Goal: Use online tool/utility: Utilize a website feature to perform a specific function

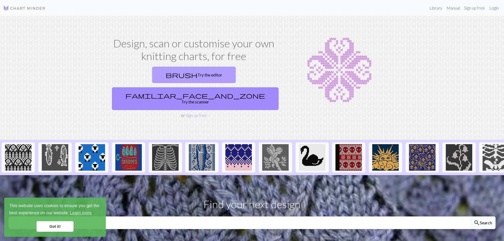
click at [161, 74] on link "brush Try the editor" at bounding box center [194, 75] width 84 height 16
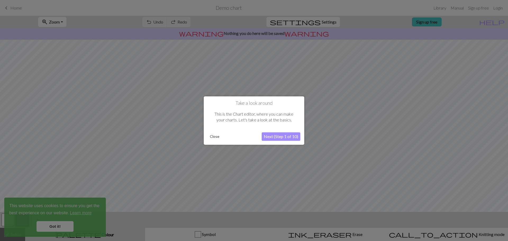
click at [213, 136] on button "Close" at bounding box center [215, 137] width 14 height 8
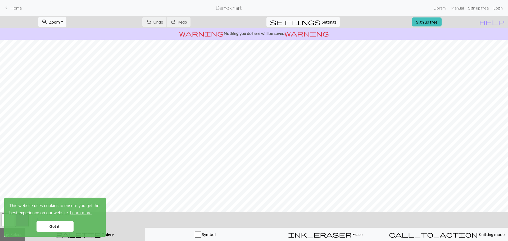
click at [66, 21] on button "zoom_in Zoom Zoom" at bounding box center [52, 22] width 28 height 10
click at [62, 33] on button "Fit all" at bounding box center [59, 33] width 42 height 8
click at [52, 227] on link "Got it!" at bounding box center [55, 226] width 37 height 11
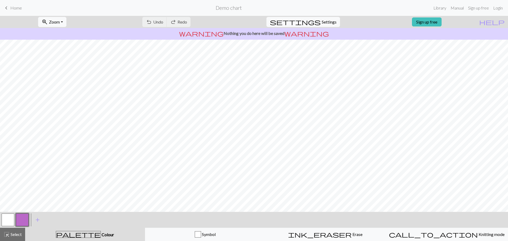
click at [7, 220] on button "button" at bounding box center [8, 220] width 13 height 13
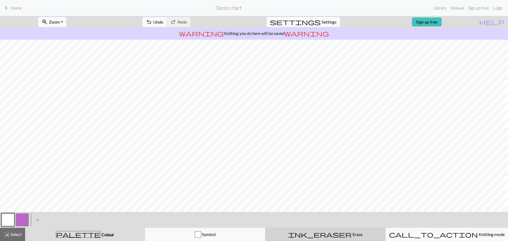
click at [352, 237] on span "Erase" at bounding box center [357, 234] width 11 height 5
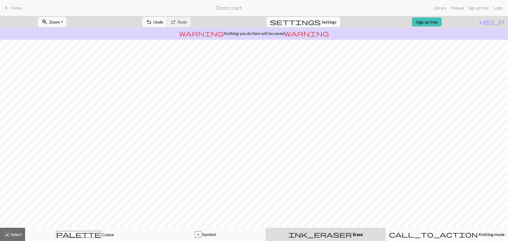
click at [322, 23] on span "Settings" at bounding box center [329, 22] width 15 height 6
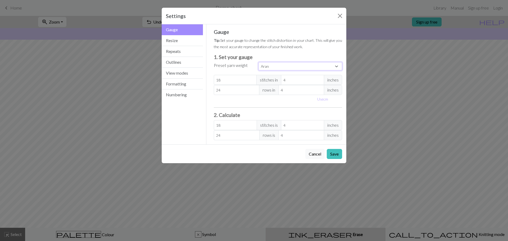
click at [301, 66] on select "Custom Square Lace Light Fingering Fingering Sport Double knit Worsted Aran Bul…" at bounding box center [301, 66] width 84 height 8
select select "bulky"
click at [259, 62] on select "Custom Square Lace Light Fingering Fingering Sport Double knit Worsted Aran Bul…" at bounding box center [301, 66] width 84 height 8
type input "14"
type input "19"
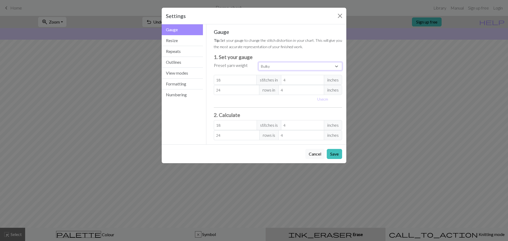
type input "14"
type input "19"
click at [181, 64] on button "Outlines" at bounding box center [182, 62] width 41 height 11
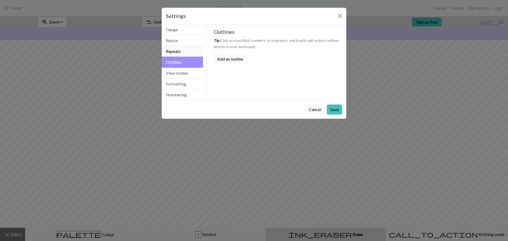
click at [176, 53] on button "Repeats" at bounding box center [182, 51] width 41 height 11
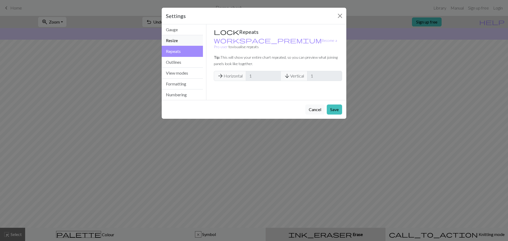
click at [179, 39] on button "Resize" at bounding box center [182, 40] width 41 height 11
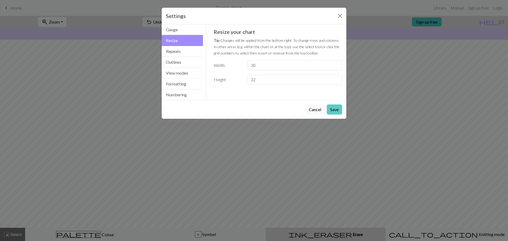
click at [333, 111] on button "Save" at bounding box center [334, 110] width 15 height 10
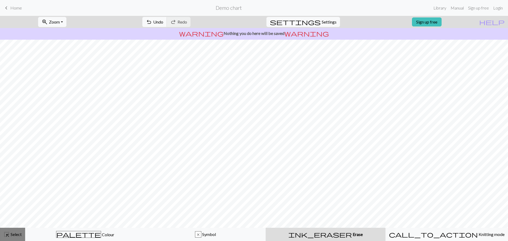
click at [8, 235] on span "highlight_alt" at bounding box center [6, 234] width 6 height 7
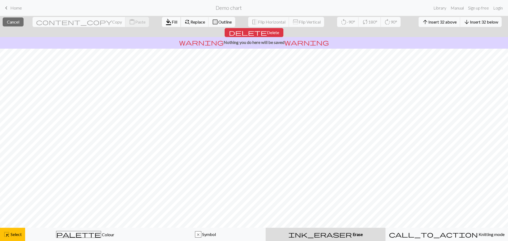
click at [172, 24] on span "Fill" at bounding box center [175, 21] width 6 height 5
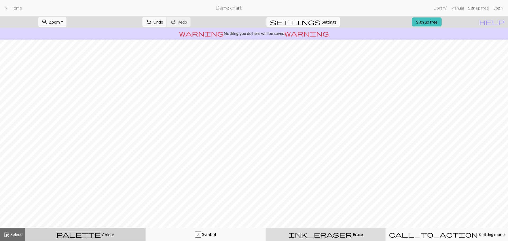
click at [84, 238] on button "palette Colour Colour" at bounding box center [85, 234] width 120 height 13
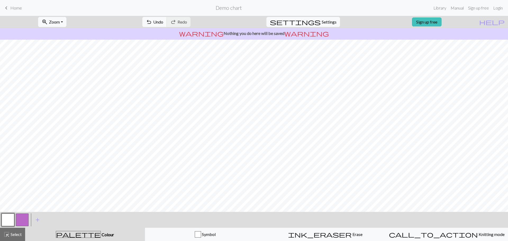
click at [22, 220] on button "button" at bounding box center [22, 220] width 13 height 13
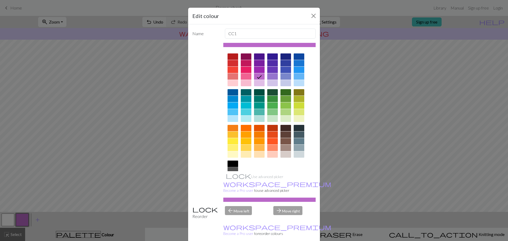
click at [232, 165] on div at bounding box center [233, 164] width 11 height 6
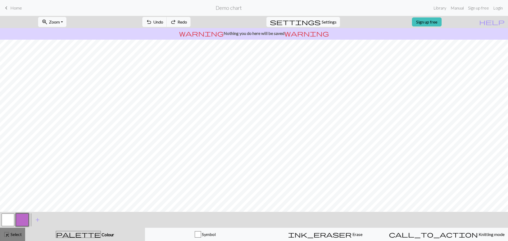
click at [20, 235] on span "Select" at bounding box center [16, 234] width 12 height 5
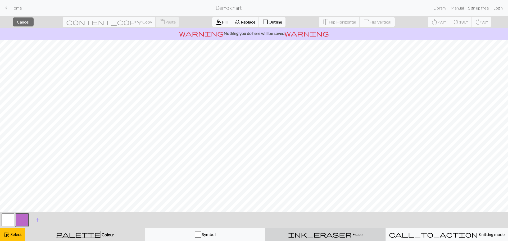
click at [324, 232] on span "ink_eraser" at bounding box center [320, 234] width 64 height 7
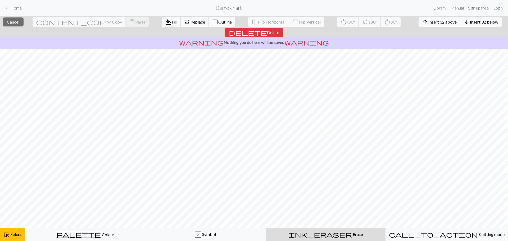
click at [352, 233] on span "Erase" at bounding box center [357, 234] width 11 height 5
click at [191, 22] on span "Replace" at bounding box center [198, 21] width 15 height 5
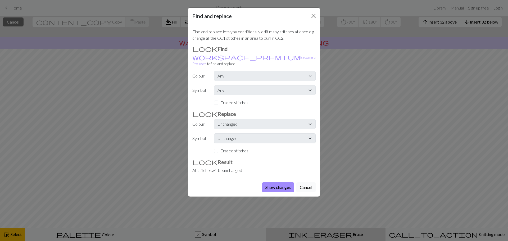
click at [306, 184] on button "Cancel" at bounding box center [305, 187] width 19 height 10
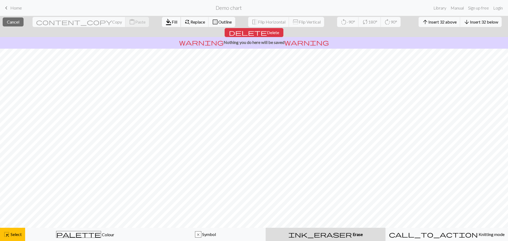
click at [172, 22] on span "Fill" at bounding box center [175, 21] width 6 height 5
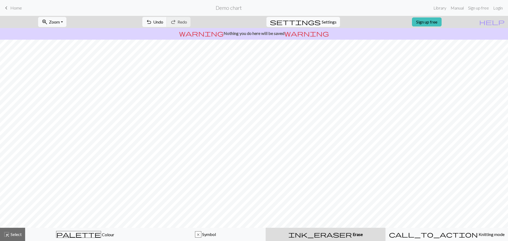
click at [323, 22] on span "Settings" at bounding box center [329, 22] width 15 height 6
select select "bulky"
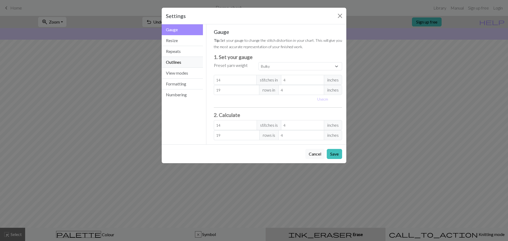
click at [176, 64] on button "Outlines" at bounding box center [182, 62] width 41 height 11
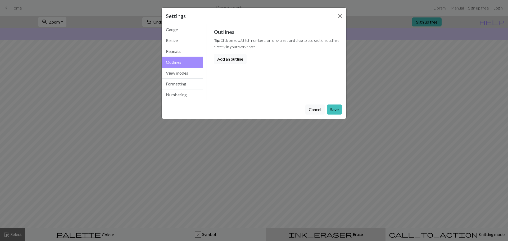
click at [228, 59] on button "Add an outline" at bounding box center [230, 59] width 33 height 10
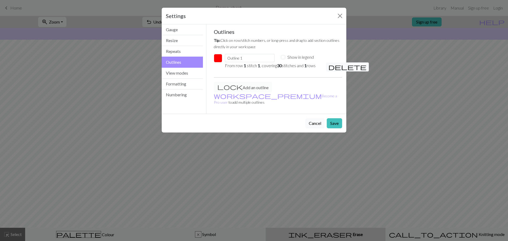
click at [316, 118] on button "Cancel" at bounding box center [314, 123] width 19 height 10
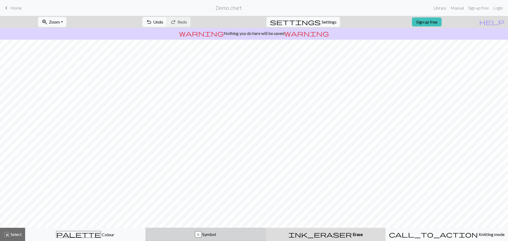
click at [204, 231] on button "x Symbol" at bounding box center [206, 234] width 120 height 13
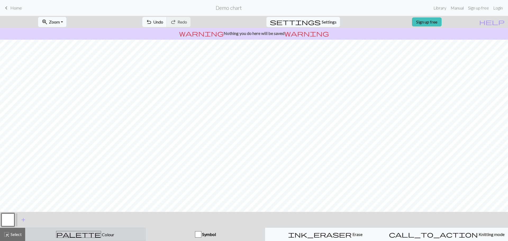
click at [116, 229] on button "palette Colour Colour" at bounding box center [85, 234] width 120 height 13
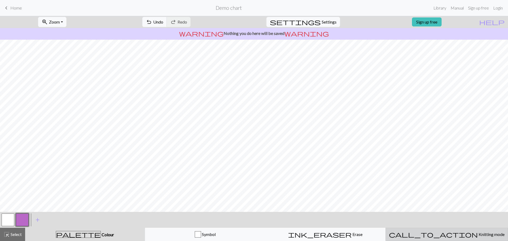
click at [445, 237] on div "call_to_action Knitting mode Knitting mode" at bounding box center [447, 234] width 116 height 6
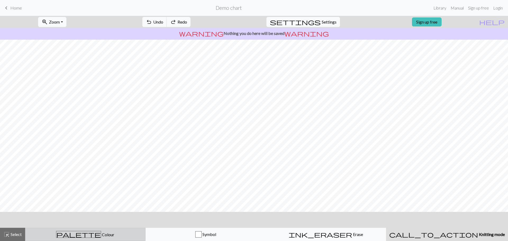
click at [101, 236] on span "Colour" at bounding box center [107, 234] width 13 height 5
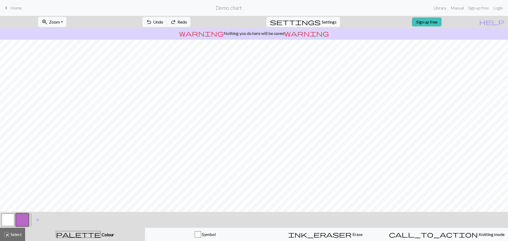
click at [10, 220] on button "button" at bounding box center [8, 220] width 13 height 13
click at [23, 217] on button "button" at bounding box center [22, 220] width 13 height 13
click at [18, 221] on button "button" at bounding box center [22, 220] width 13 height 13
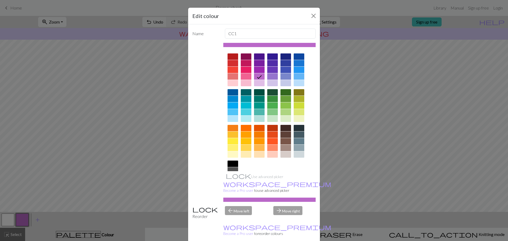
click at [233, 163] on div at bounding box center [233, 164] width 11 height 6
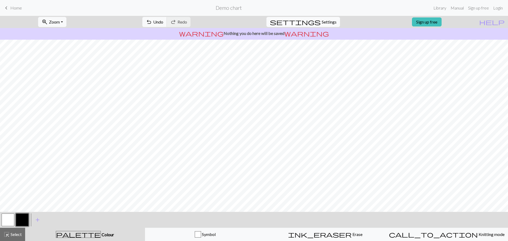
click at [328, 21] on span "Settings" at bounding box center [329, 22] width 15 height 6
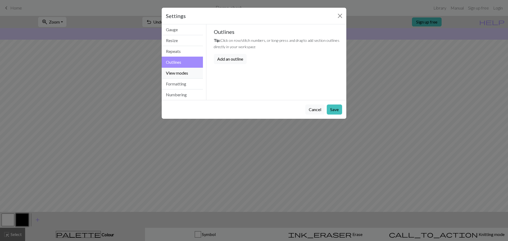
click at [181, 73] on button "View modes" at bounding box center [182, 73] width 41 height 11
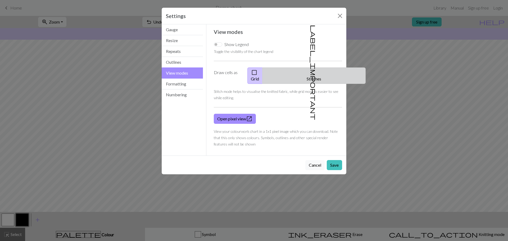
click at [313, 74] on button "label_important Stitches" at bounding box center [314, 75] width 103 height 16
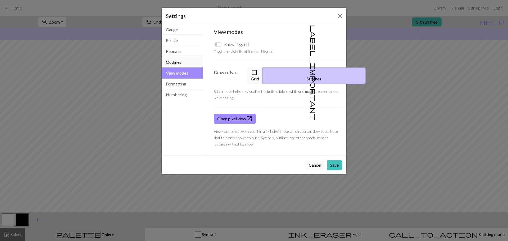
click at [192, 62] on button "Outlines" at bounding box center [182, 62] width 41 height 11
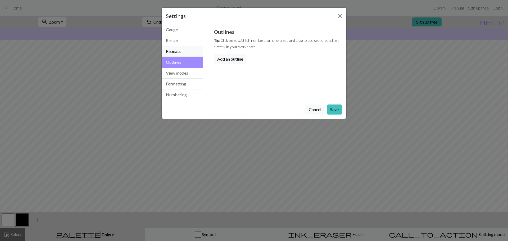
click at [182, 52] on button "Repeats" at bounding box center [182, 51] width 41 height 11
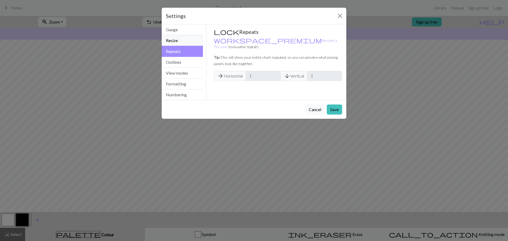
click at [182, 41] on button "Resize" at bounding box center [182, 40] width 41 height 11
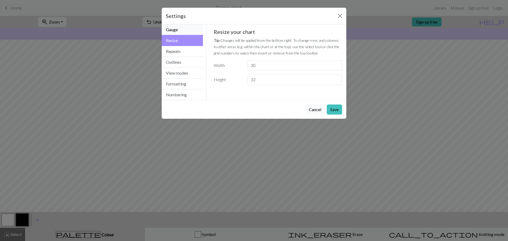
click at [181, 30] on button "Gauge" at bounding box center [182, 29] width 41 height 11
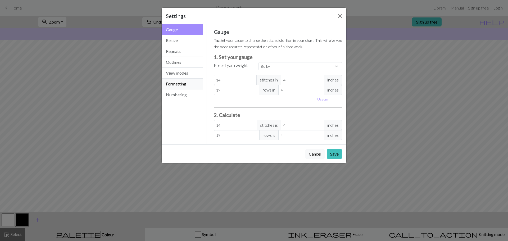
click at [187, 88] on button "Formatting" at bounding box center [182, 84] width 41 height 11
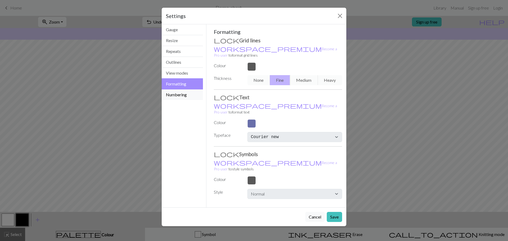
click at [185, 98] on button "Numbering" at bounding box center [182, 94] width 41 height 11
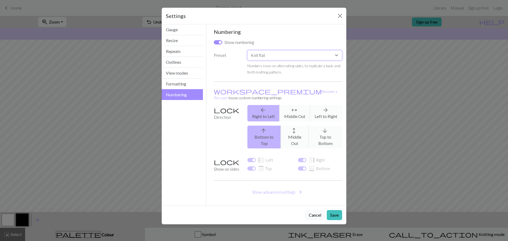
click at [271, 56] on select "Custom Knit flat Knit in the round Lace knitting Cross stitch" at bounding box center [294, 55] width 95 height 10
select select "round"
click at [247, 50] on select "Custom Knit flat Knit in the round Lace knitting Cross stitch" at bounding box center [294, 55] width 95 height 10
checkbox input "false"
click at [342, 210] on button "Save" at bounding box center [334, 215] width 15 height 10
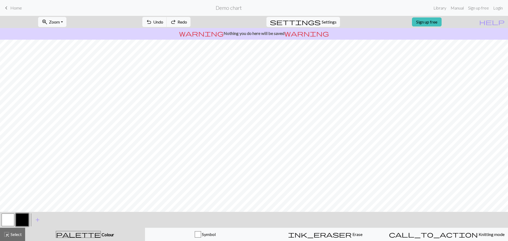
click at [8, 223] on button "button" at bounding box center [8, 220] width 13 height 13
click at [21, 222] on button "button" at bounding box center [22, 220] width 13 height 13
